Goal: Task Accomplishment & Management: Use online tool/utility

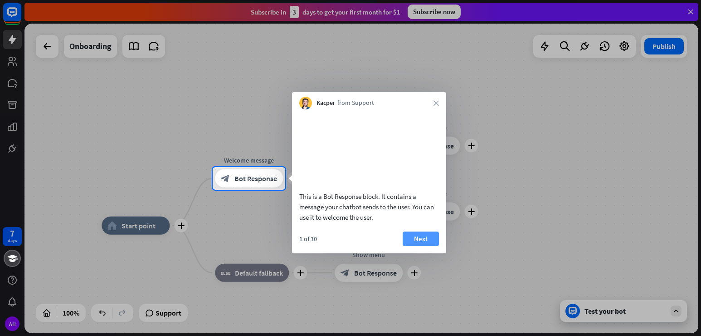
click at [419, 246] on button "Next" at bounding box center [421, 238] width 36 height 15
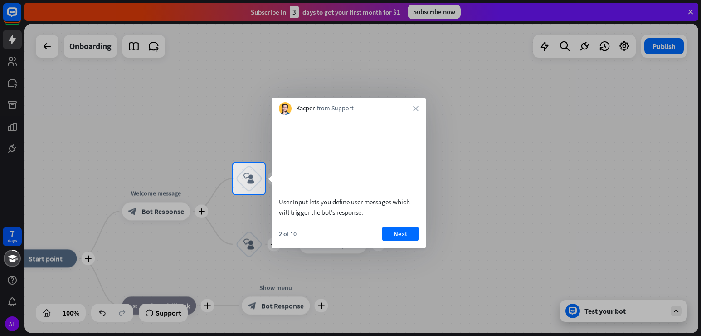
click at [405, 241] on button "Next" at bounding box center [400, 233] width 36 height 15
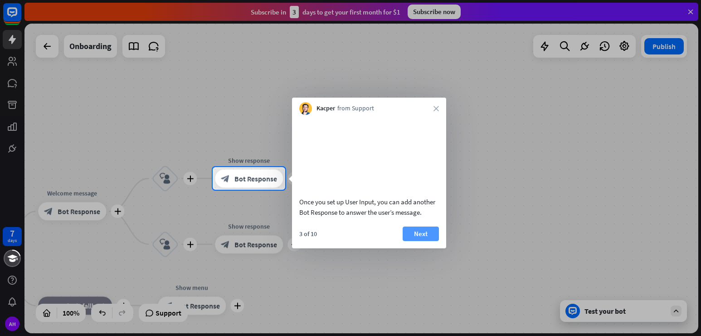
click at [430, 241] on button "Next" at bounding box center [421, 233] width 36 height 15
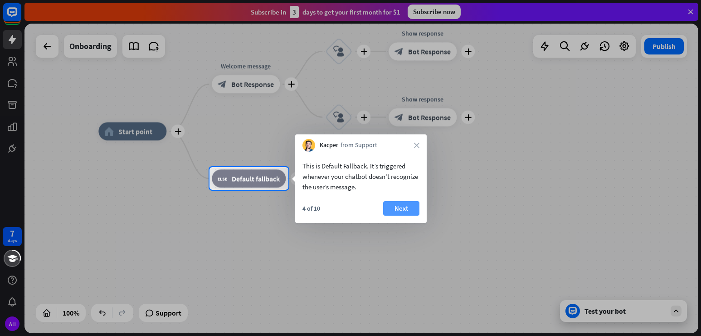
click at [405, 205] on button "Next" at bounding box center [401, 208] width 36 height 15
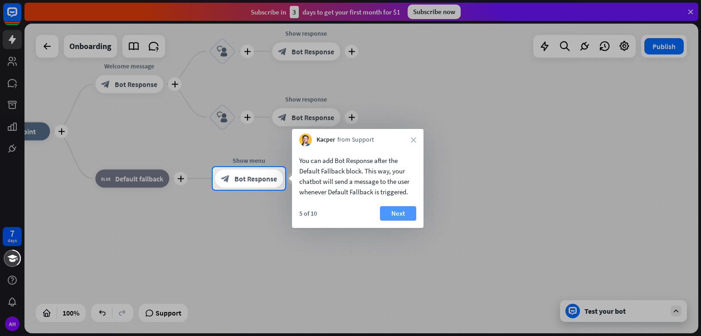
click at [408, 215] on button "Next" at bounding box center [398, 213] width 36 height 15
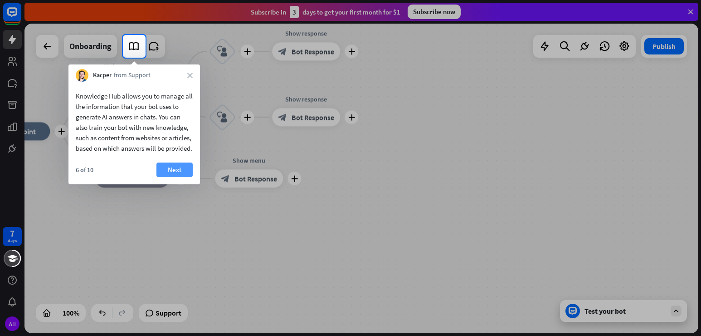
click at [178, 177] on button "Next" at bounding box center [174, 169] width 36 height 15
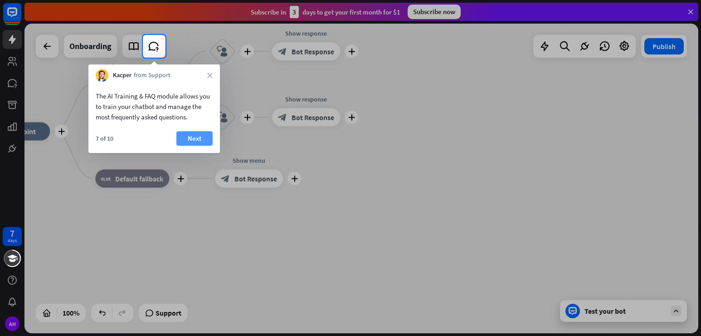
click at [195, 135] on button "Next" at bounding box center [194, 138] width 36 height 15
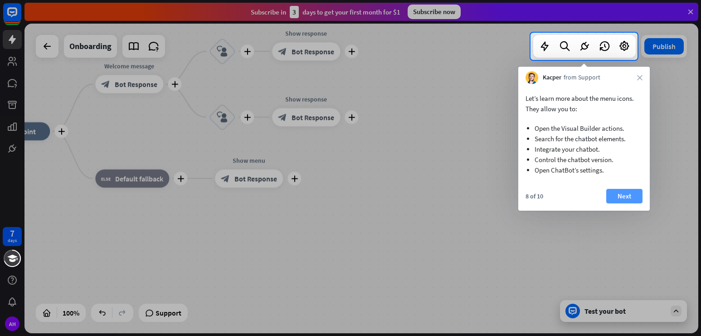
click at [621, 193] on button "Next" at bounding box center [624, 196] width 36 height 15
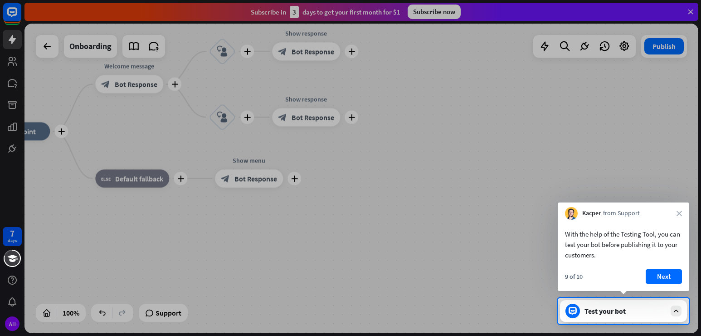
click at [637, 219] on div "With the help of the Testing Tool, you can test your bot before publishing it t…" at bounding box center [624, 241] width 132 height 45
click at [665, 276] on button "Next" at bounding box center [664, 276] width 36 height 15
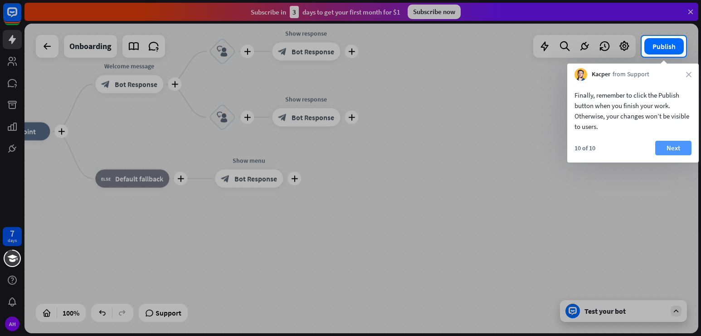
click at [673, 147] on button "Next" at bounding box center [673, 148] width 36 height 15
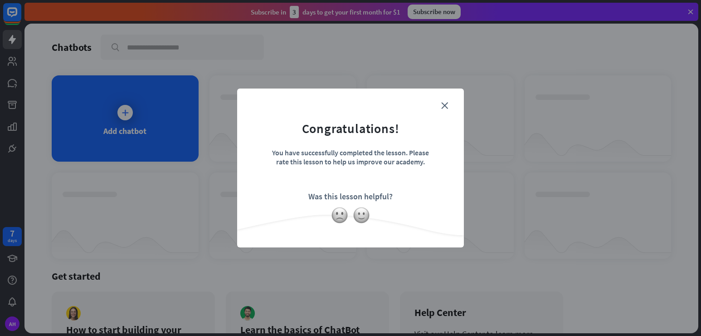
click at [327, 197] on div "Was this lesson helpful?" at bounding box center [350, 196] width 84 height 10
click at [445, 107] on icon "close" at bounding box center [444, 105] width 7 height 7
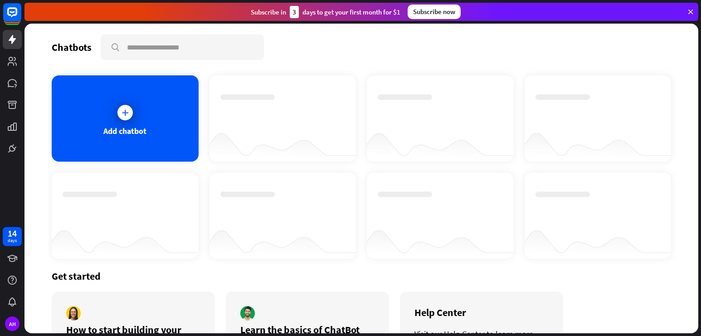
scroll to position [45, 0]
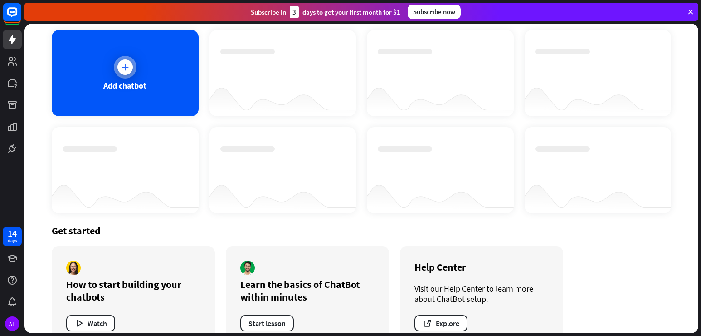
click at [130, 65] on div at bounding box center [124, 66] width 15 height 15
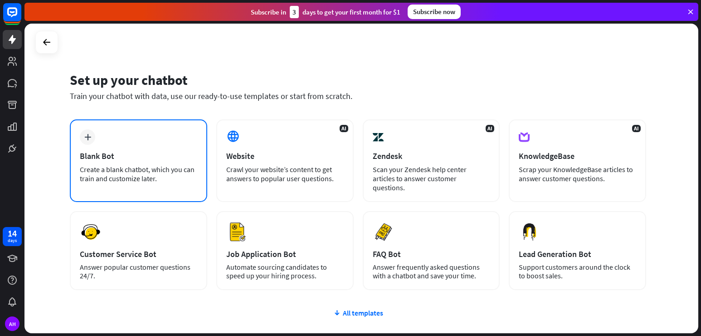
click at [161, 157] on div "Blank Bot" at bounding box center [138, 156] width 117 height 10
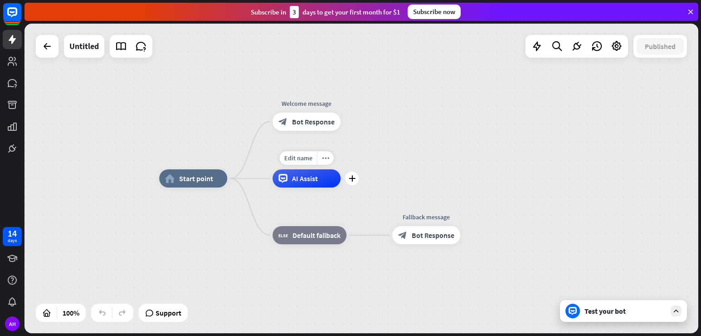
click at [321, 181] on div "AI Assist" at bounding box center [307, 178] width 68 height 18
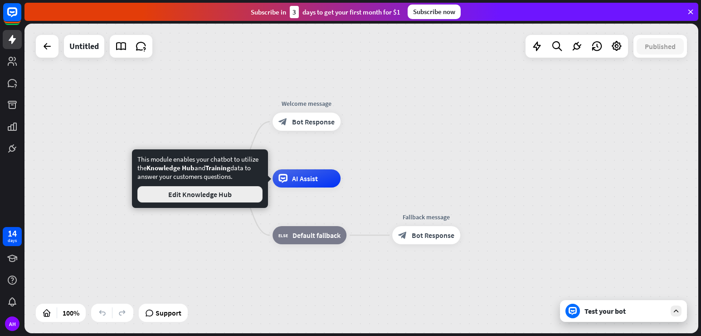
click at [247, 198] on button "Edit Knowledge Hub" at bounding box center [199, 194] width 125 height 16
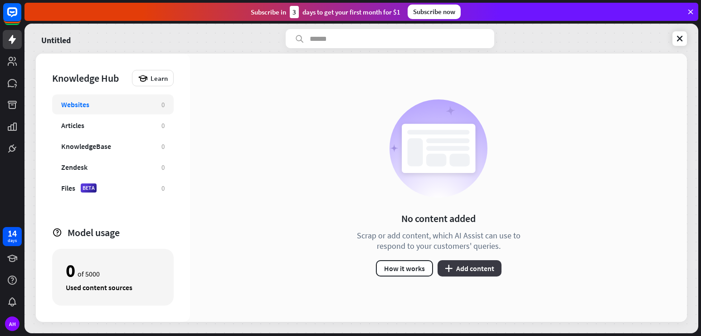
click at [456, 271] on button "plus Add content" at bounding box center [470, 268] width 64 height 16
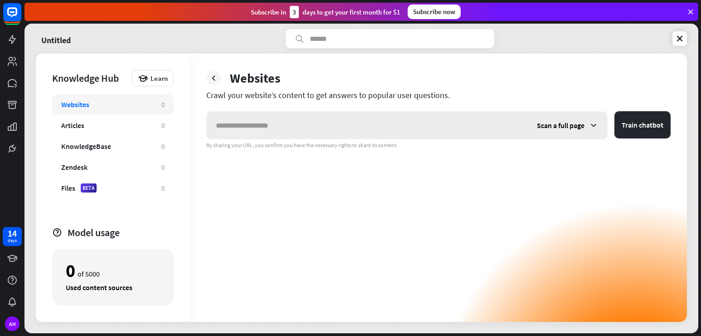
click at [531, 124] on div "Scan a full page" at bounding box center [567, 125] width 79 height 27
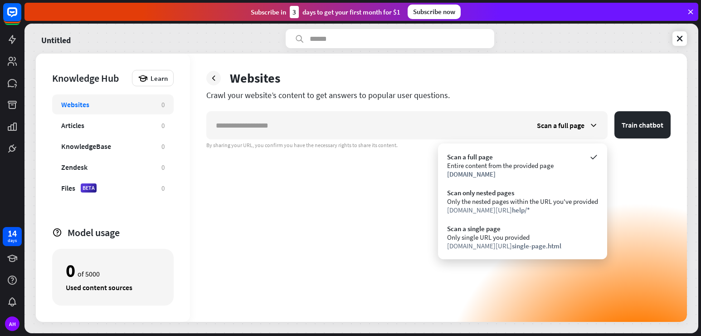
click at [396, 196] on div "Scan a full page Train chatbot By sharing your URL, you confirm you have the ne…" at bounding box center [438, 216] width 464 height 210
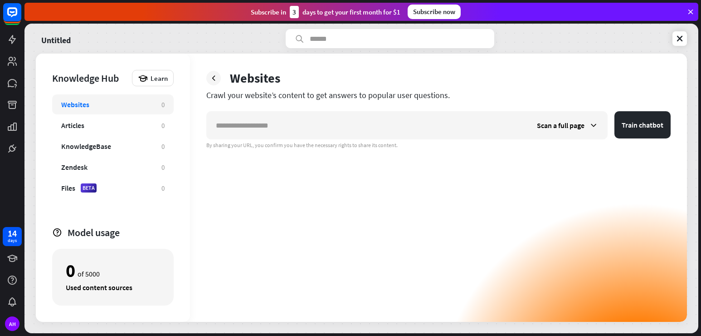
click at [111, 102] on div "Websites" at bounding box center [106, 104] width 91 height 9
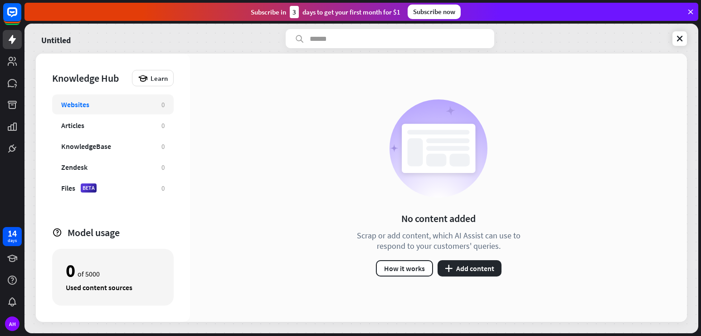
drag, startPoint x: 450, startPoint y: 160, endPoint x: 422, endPoint y: 138, distance: 35.6
click at [385, 137] on div "No content added Scrap or add content, which AI Assist can use to respond to yo…" at bounding box center [439, 187] width 186 height 177
drag, startPoint x: 441, startPoint y: 141, endPoint x: 439, endPoint y: 156, distance: 15.1
click at [439, 156] on icon at bounding box center [439, 148] width 98 height 98
click at [419, 266] on button "How it works" at bounding box center [404, 268] width 57 height 16
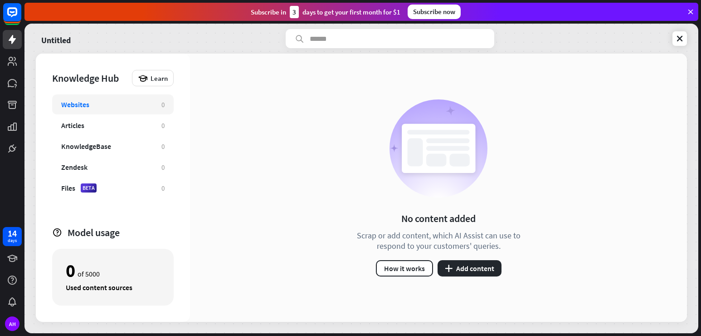
click at [530, 58] on div "close" at bounding box center [350, 168] width 701 height 336
click at [474, 271] on button "plus Add content" at bounding box center [470, 268] width 64 height 16
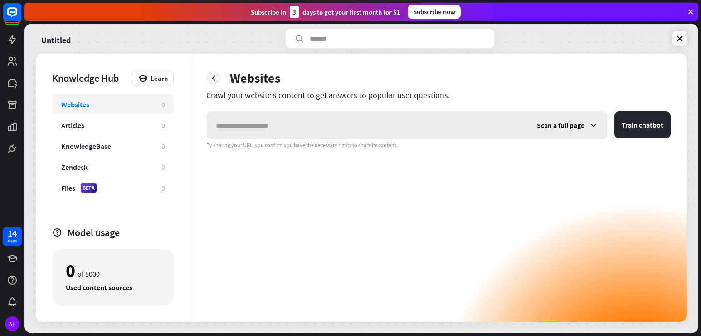
click at [269, 118] on input "text" at bounding box center [367, 125] width 321 height 27
type input "**********"
click at [633, 121] on button "Train chatbot" at bounding box center [642, 124] width 56 height 27
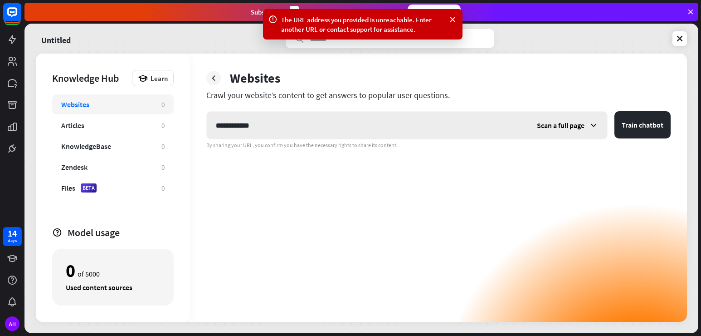
click at [586, 129] on div "Scan a full page" at bounding box center [567, 125] width 79 height 27
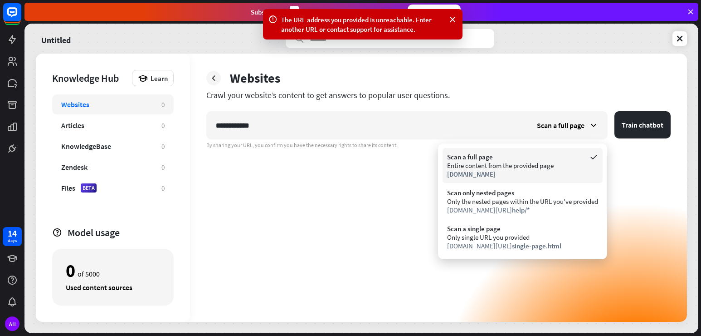
click at [538, 161] on div "Entire content from the provided page" at bounding box center [522, 165] width 151 height 9
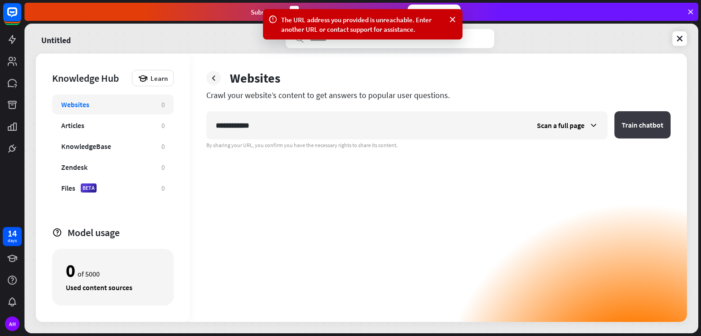
click at [632, 120] on button "Train chatbot" at bounding box center [642, 124] width 56 height 27
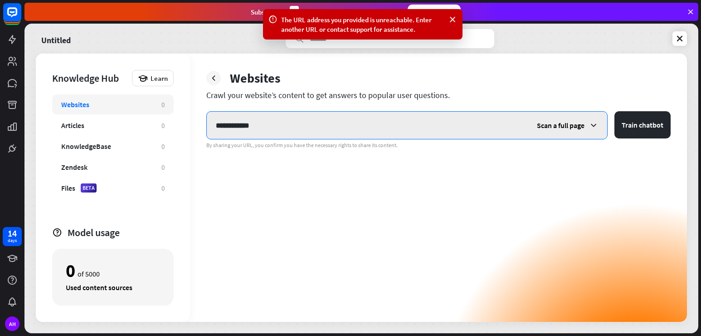
click at [246, 126] on input "**********" at bounding box center [367, 125] width 321 height 27
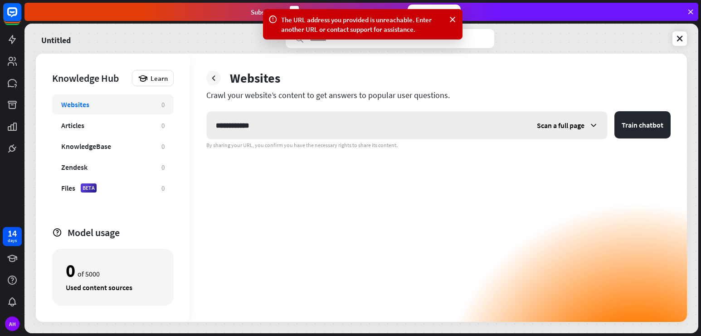
click at [545, 131] on div "Scan a full page" at bounding box center [567, 125] width 79 height 27
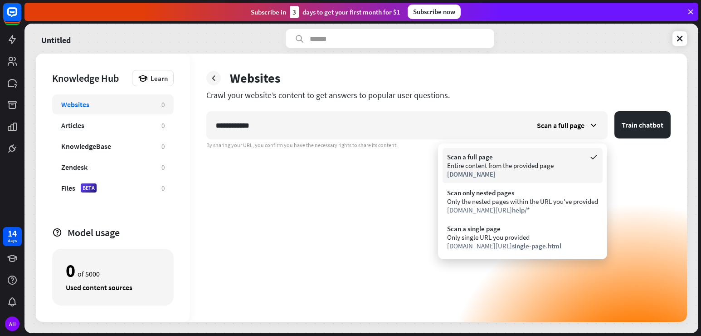
click at [527, 162] on div "Entire content from the provided page" at bounding box center [522, 165] width 151 height 9
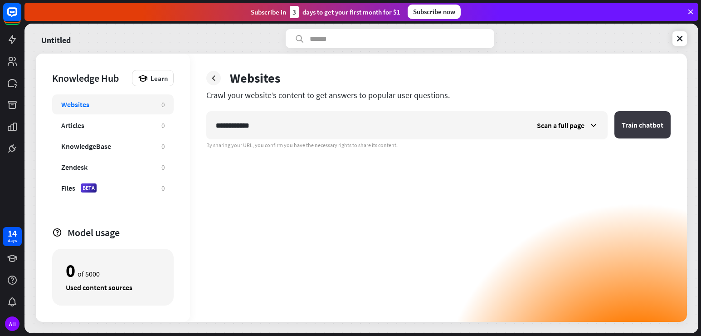
click at [634, 118] on button "Train chatbot" at bounding box center [642, 124] width 56 height 27
click at [127, 146] on div "KnowledgeBase" at bounding box center [106, 145] width 91 height 9
